Goal: Find specific page/section: Find specific page/section

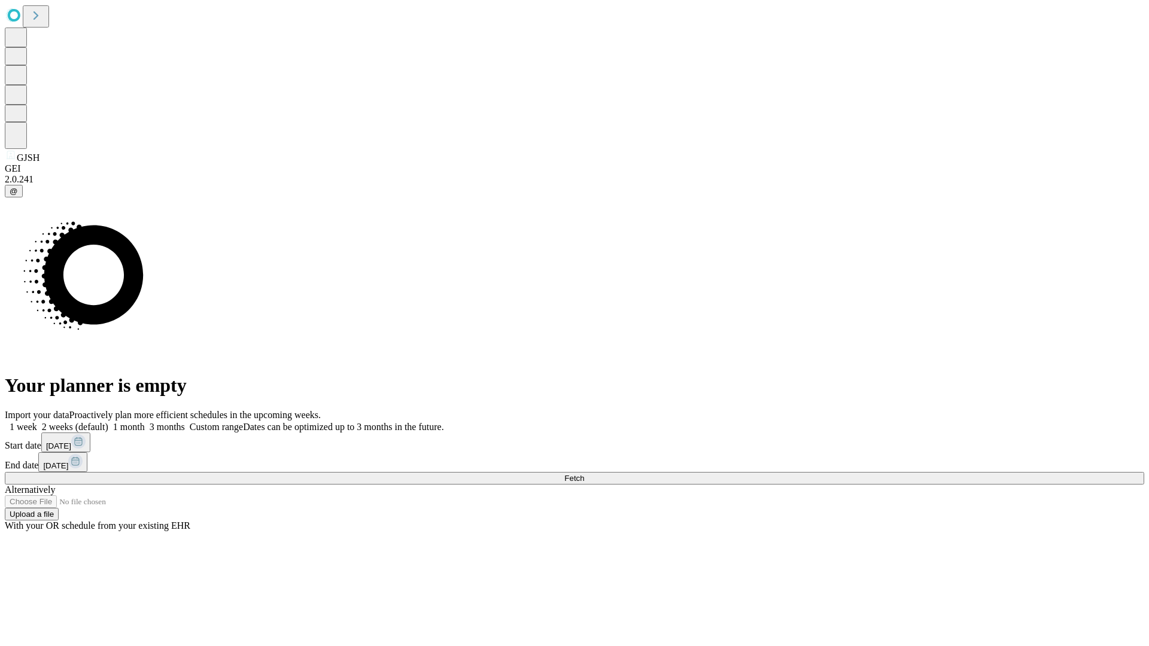
click at [584, 474] on span "Fetch" at bounding box center [574, 478] width 20 height 9
